Goal: Task Accomplishment & Management: Complete application form

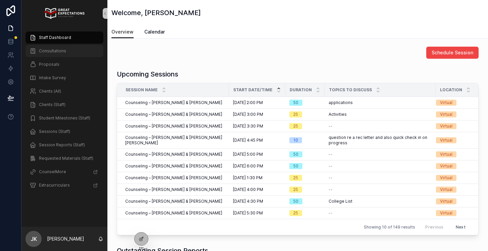
click at [63, 51] on span "Consultations" at bounding box center [52, 50] width 27 height 5
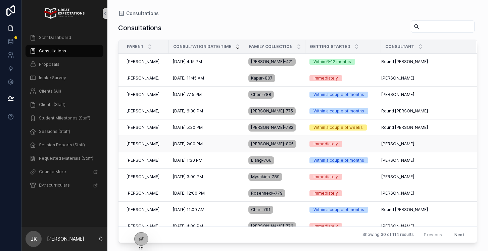
click at [192, 145] on span "[DATE] 2:00 PM" at bounding box center [188, 143] width 30 height 5
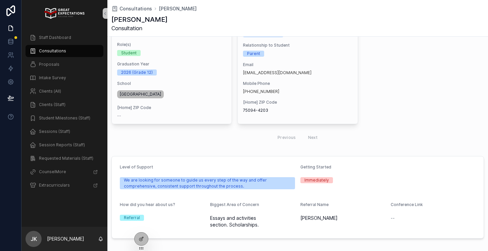
scroll to position [130, 0]
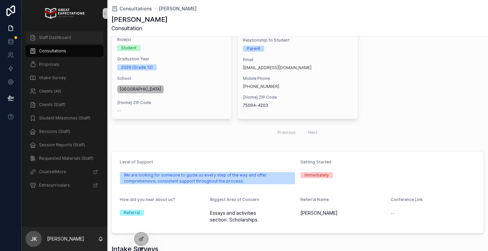
click at [51, 35] on span "Staff Dashboard" at bounding box center [55, 37] width 32 height 5
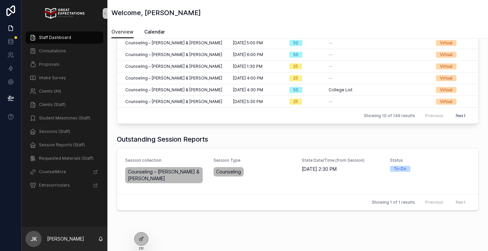
scroll to position [127, 0]
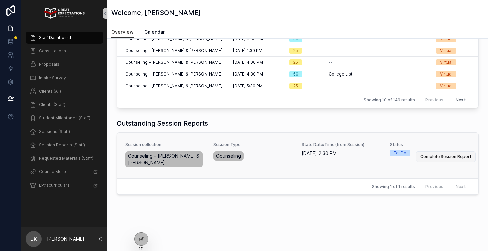
click at [448, 155] on span "Complete Session Report" at bounding box center [445, 156] width 51 height 5
